Goal: Browse casually: Explore the website without a specific task or goal

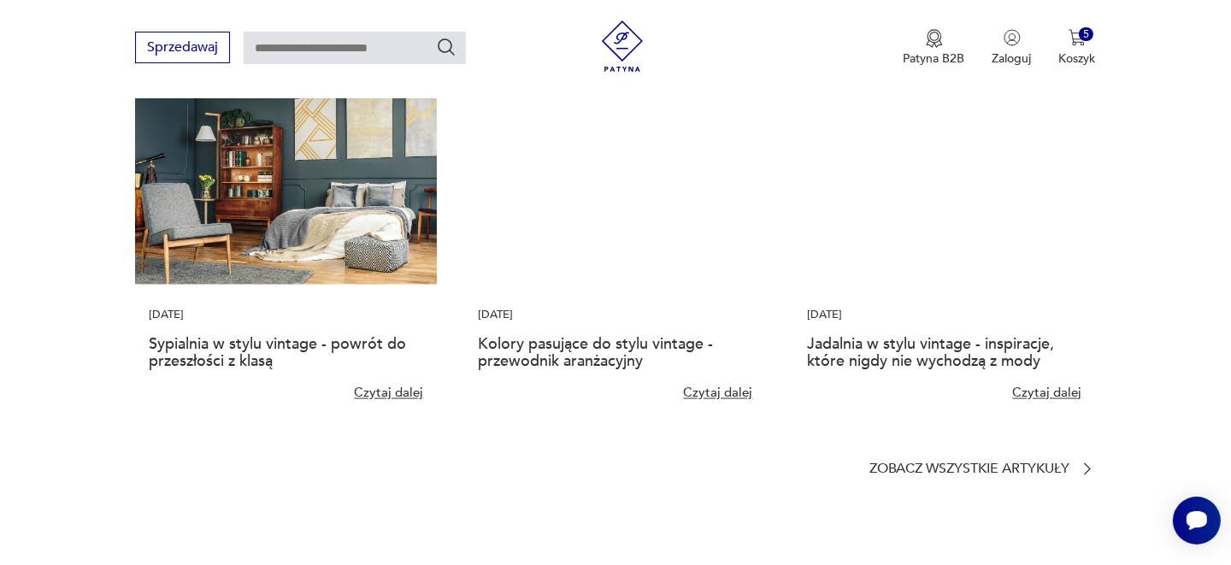
scroll to position [3933, 0]
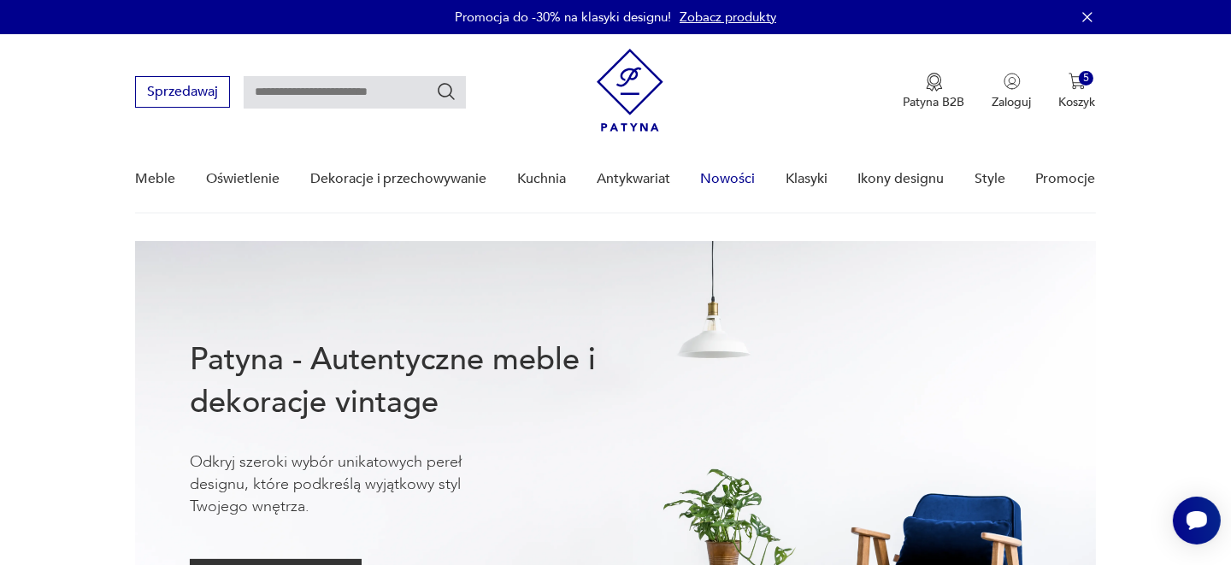
click at [739, 171] on link "Nowości" at bounding box center [727, 179] width 55 height 66
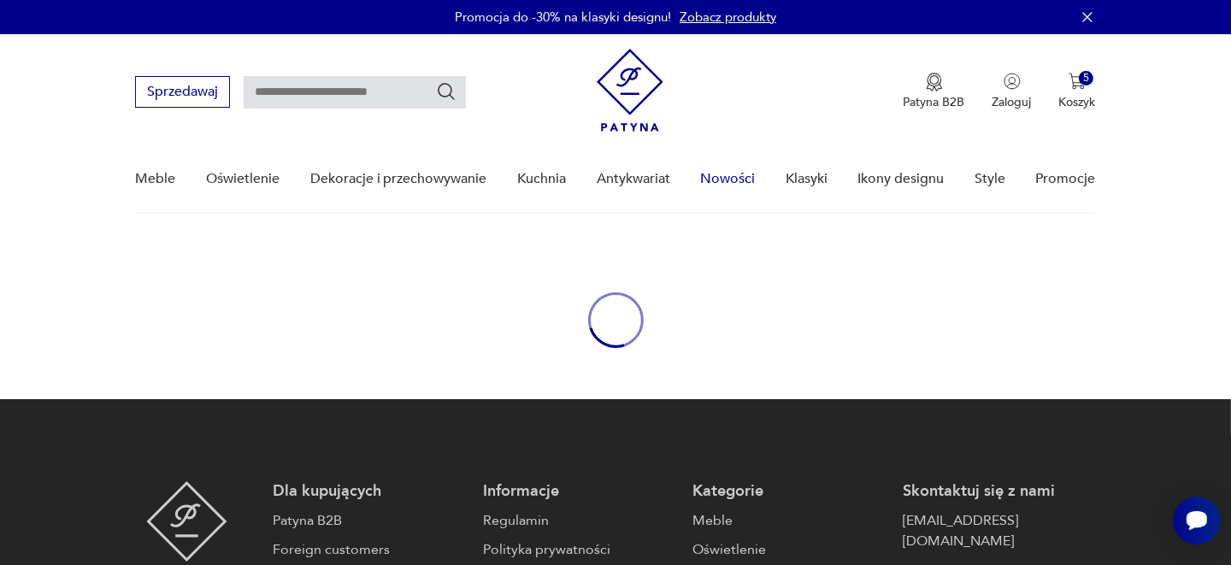
click at [739, 171] on link "Nowości" at bounding box center [727, 179] width 55 height 66
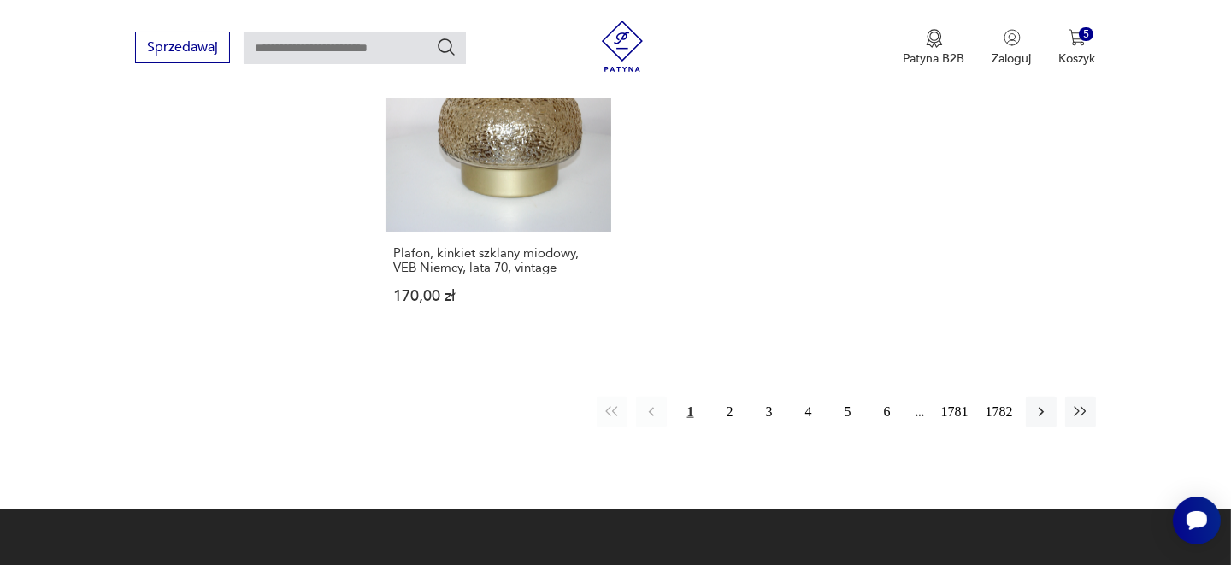
scroll to position [2479, 0]
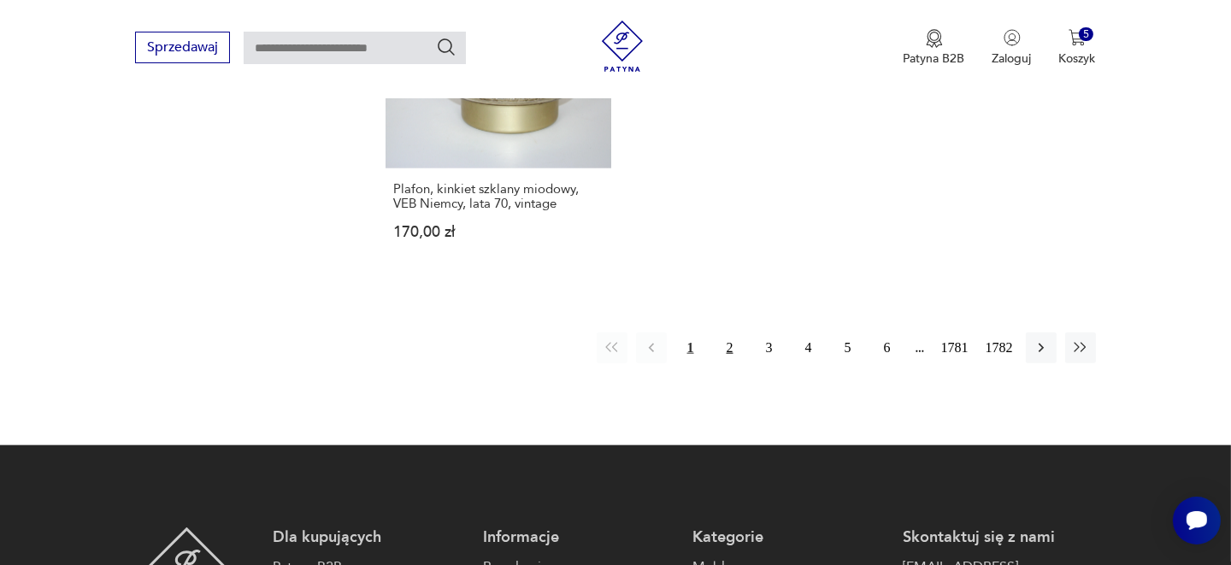
click at [729, 333] on button "2" at bounding box center [730, 348] width 31 height 31
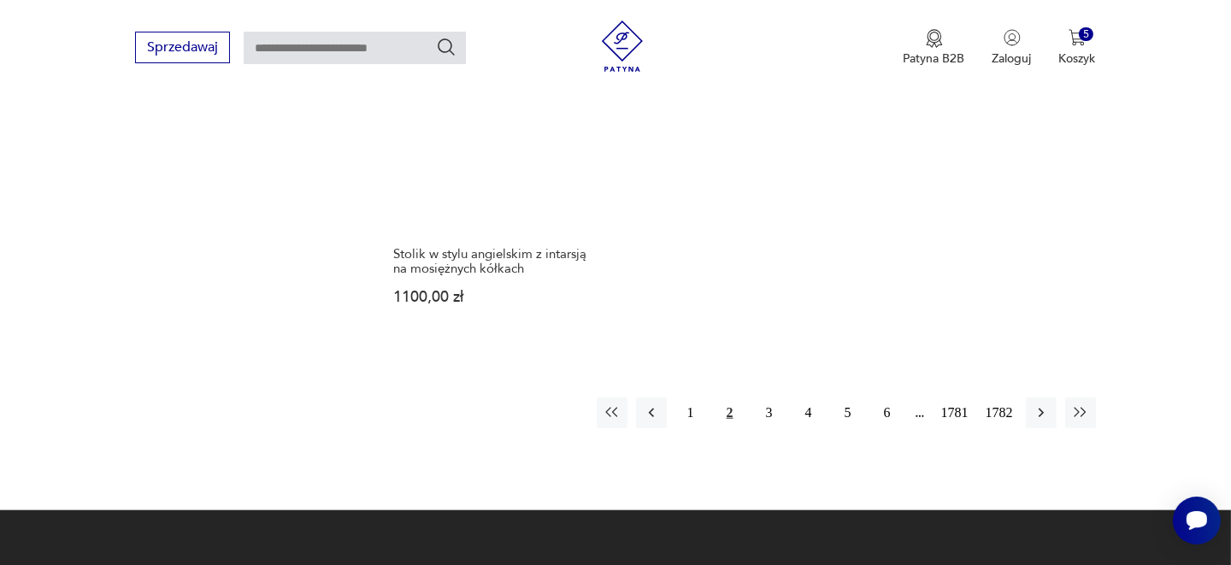
scroll to position [2357, 0]
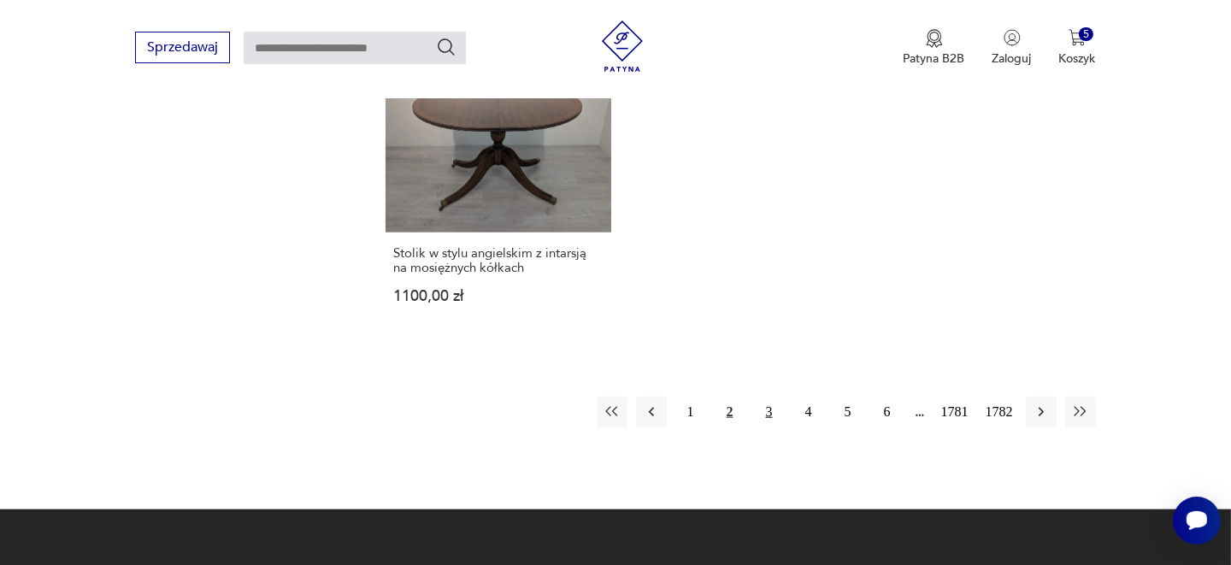
click at [774, 397] on button "3" at bounding box center [769, 412] width 31 height 31
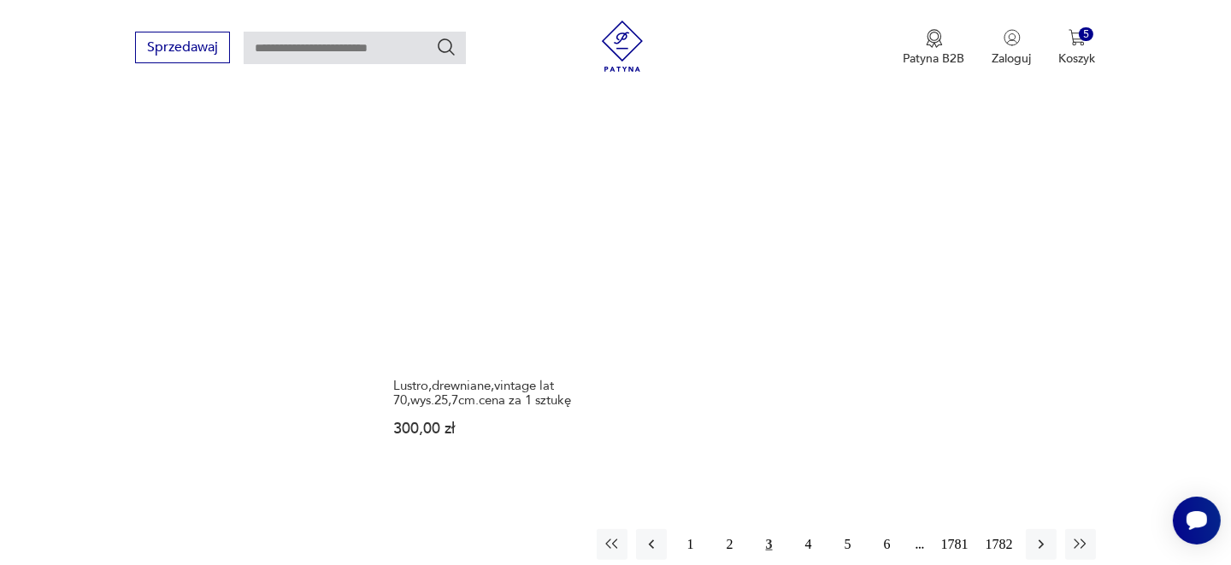
scroll to position [2357, 0]
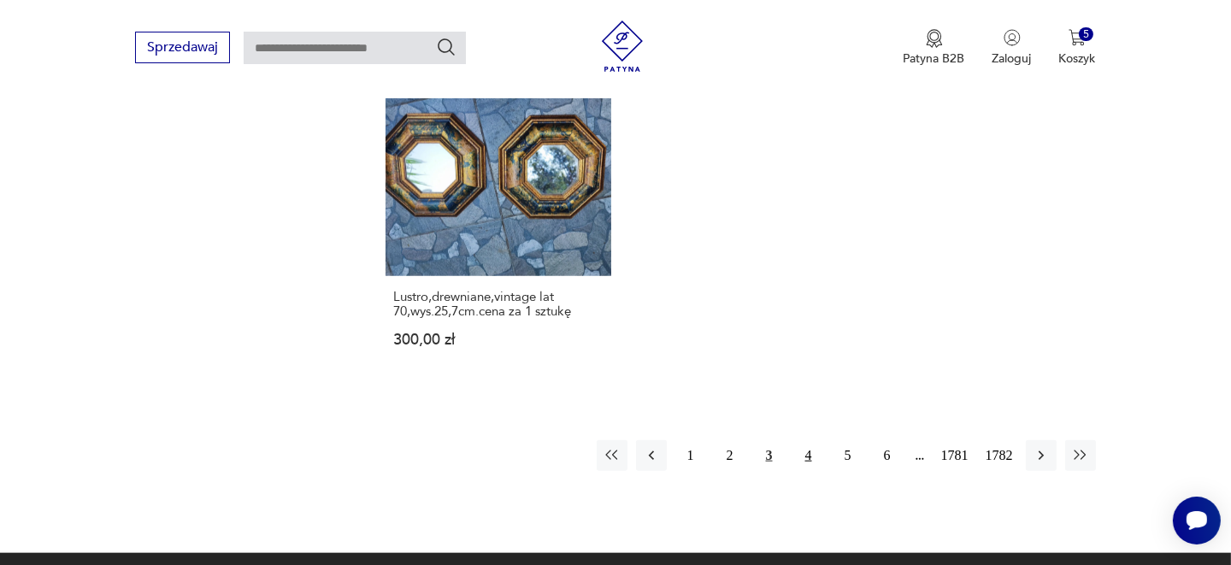
click at [807, 440] on button "4" at bounding box center [808, 455] width 31 height 31
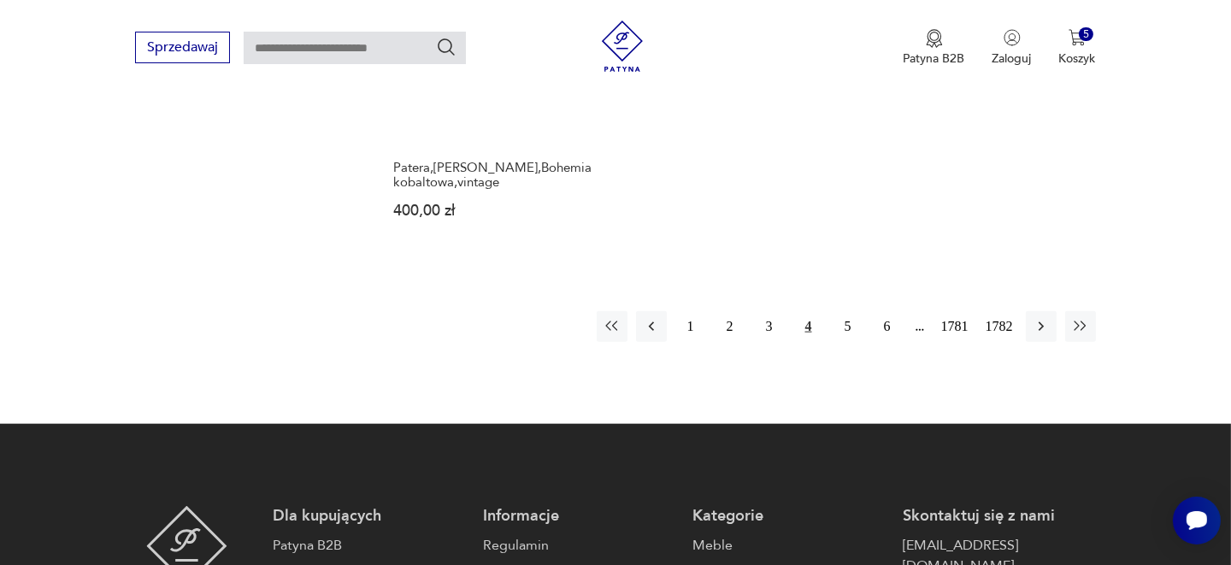
scroll to position [2442, 0]
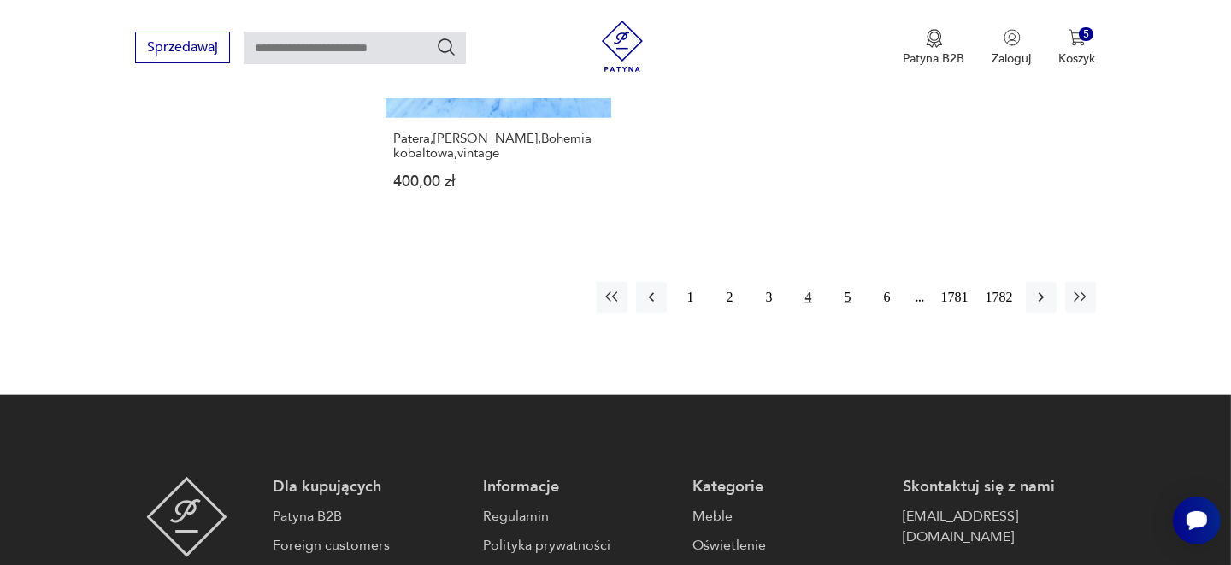
click at [849, 293] on button "5" at bounding box center [848, 297] width 31 height 31
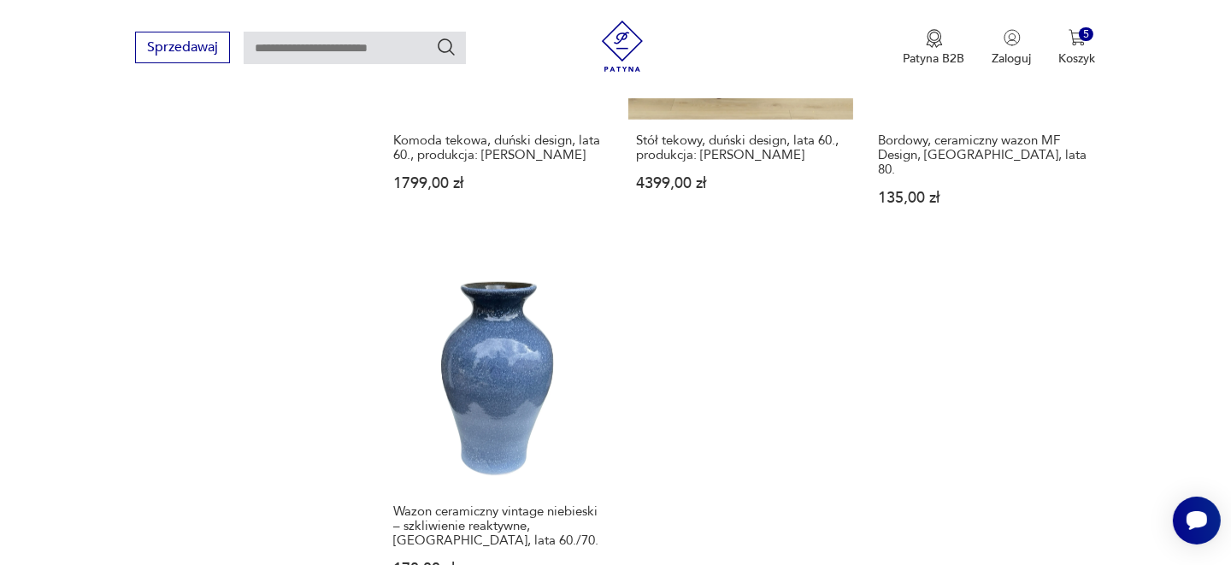
scroll to position [2442, 0]
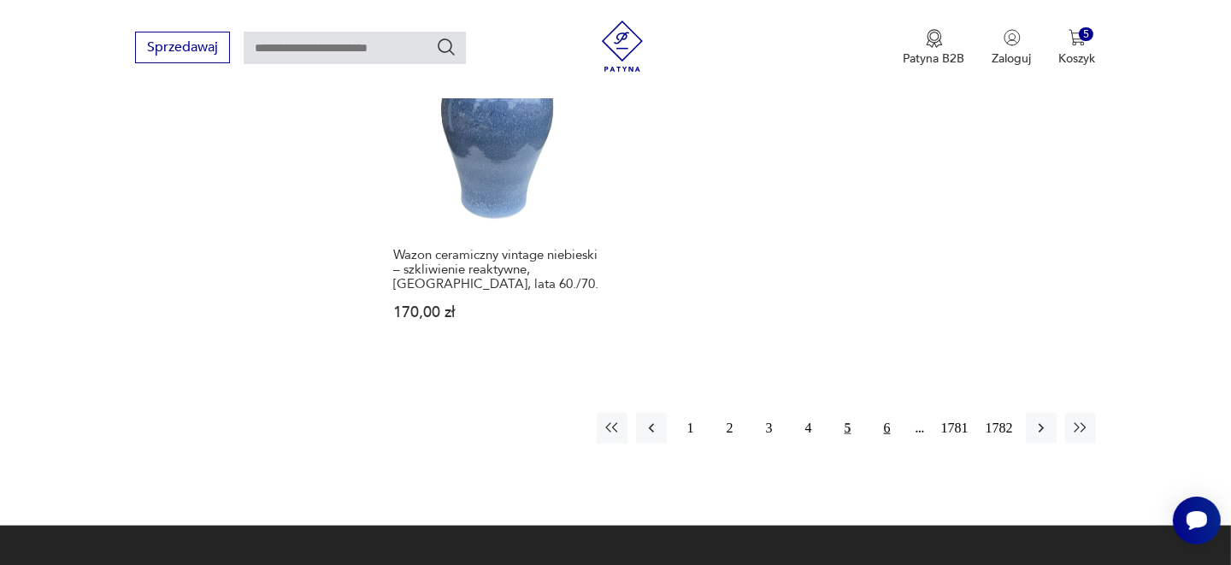
click at [885, 413] on button "6" at bounding box center [887, 428] width 31 height 31
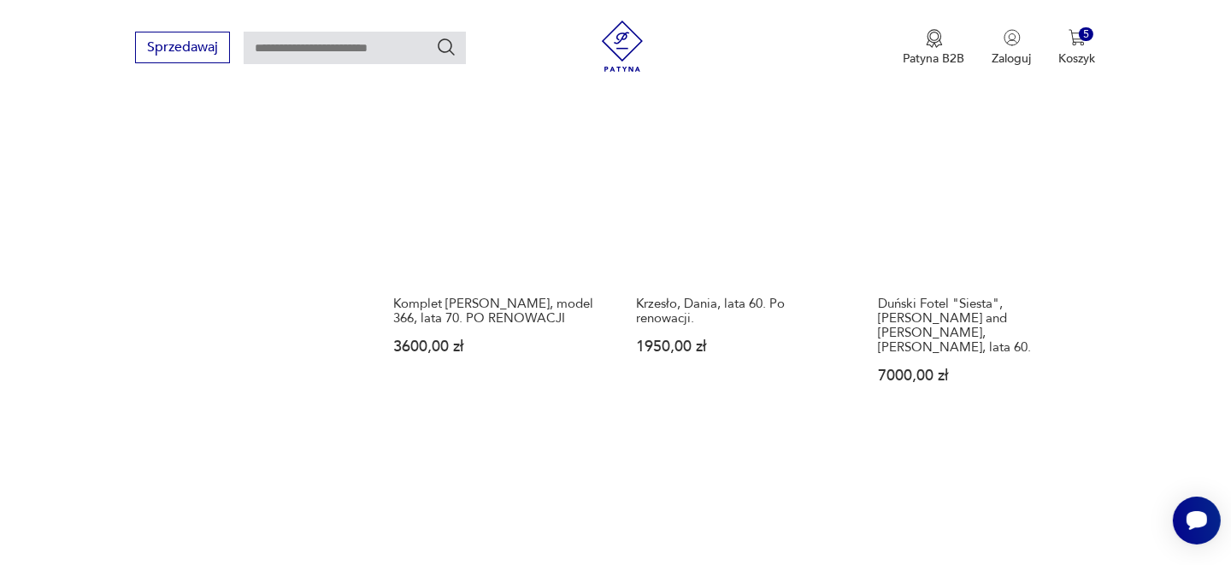
scroll to position [2271, 0]
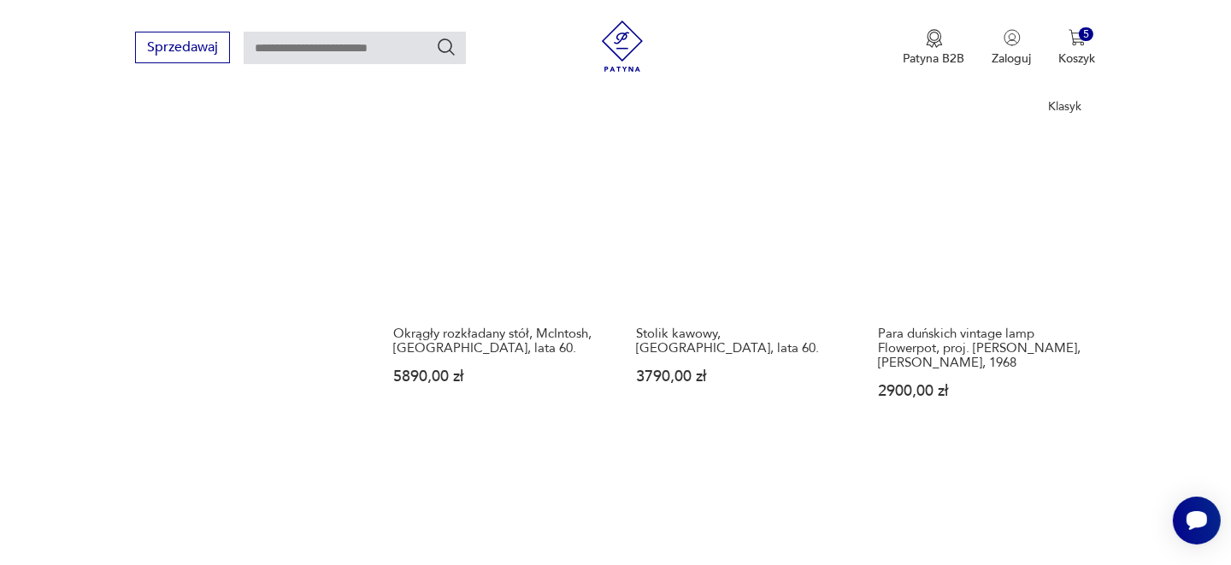
scroll to position [1844, 0]
